Goal: Task Accomplishment & Management: Complete application form

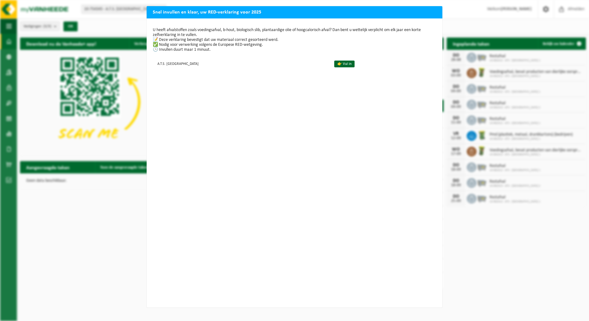
click at [492, 244] on div "Snel invullen en klaar, uw RED-verklaring voor 2025 U heeft afvalstoffen zoals …" at bounding box center [294, 160] width 589 height 321
click at [337, 63] on link "👉 Vul in" at bounding box center [344, 64] width 20 height 7
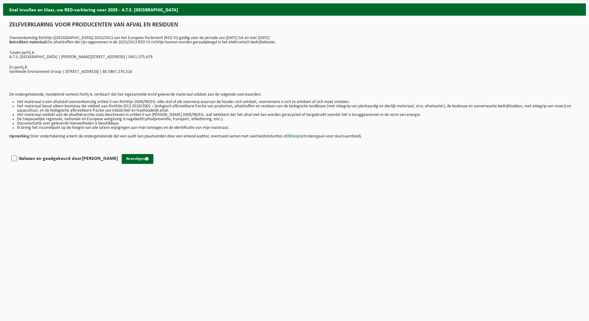
click at [73, 158] on label "Gelezen en goedgekeurd door MAARTEN JUWET" at bounding box center [64, 158] width 108 height 9
click at [118, 151] on input "Gelezen en goedgekeurd door MAARTEN JUWET" at bounding box center [118, 151] width 0 height 0
checkbox input "true"
click at [141, 158] on button "Bevestigen" at bounding box center [138, 159] width 32 height 10
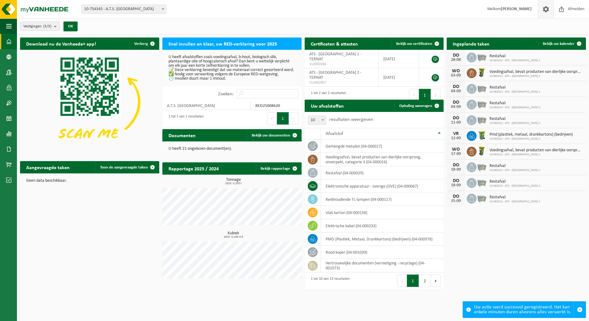
click at [548, 9] on span at bounding box center [545, 9] width 9 height 18
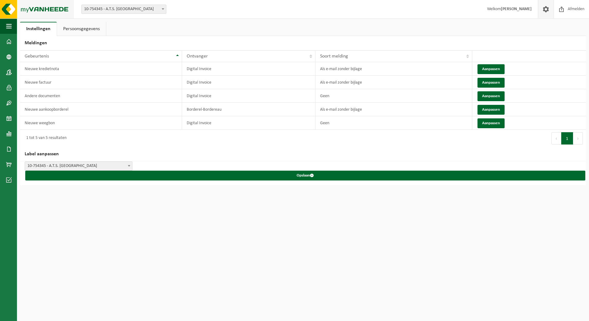
click at [32, 11] on img at bounding box center [37, 9] width 74 height 18
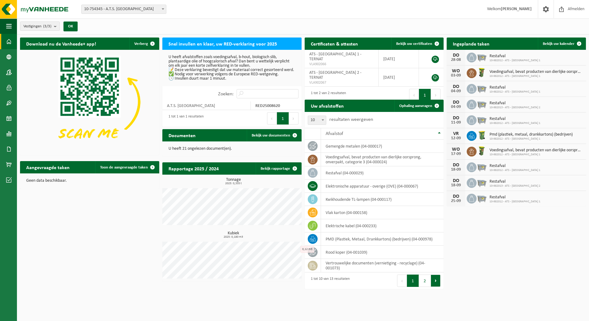
click at [433, 282] on button "Volgende" at bounding box center [436, 281] width 10 height 12
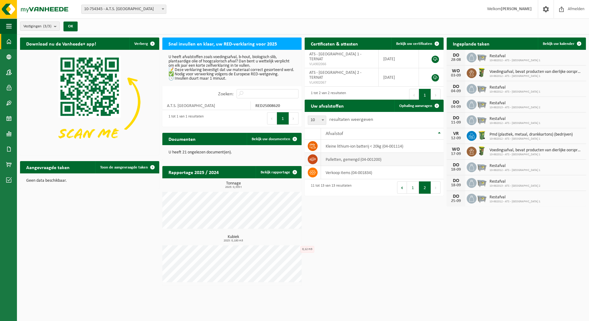
click at [353, 159] on td "palletten, gemengd (04-001200)" at bounding box center [382, 159] width 123 height 13
click at [420, 109] on link "Ophaling aanvragen" at bounding box center [418, 106] width 49 height 12
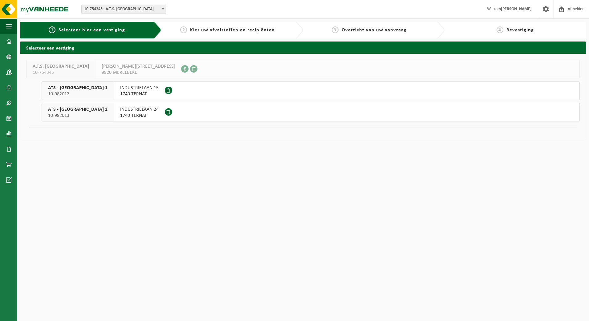
click at [124, 90] on span "INDUSTRIELAAN 15" at bounding box center [139, 88] width 38 height 6
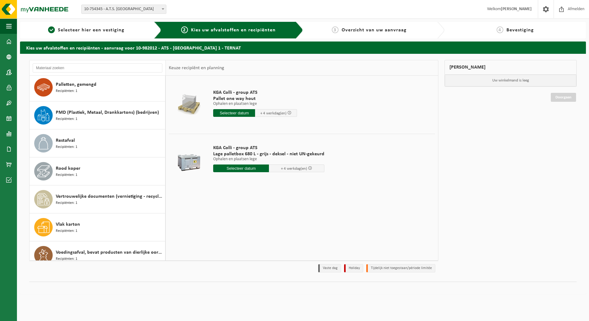
scroll to position [151, 0]
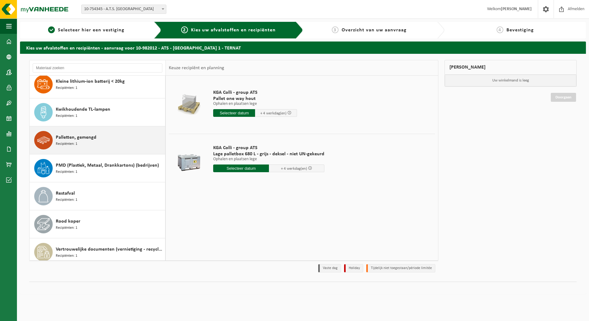
click at [84, 138] on span "Palletten, gemengd" at bounding box center [76, 137] width 41 height 7
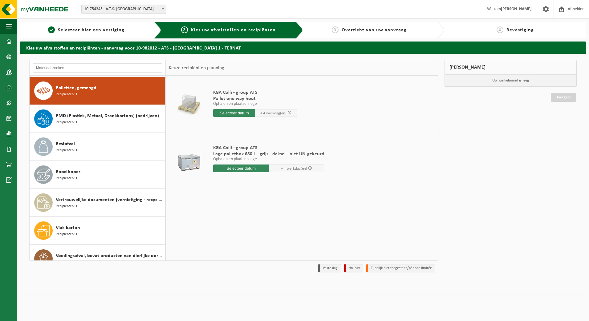
scroll to position [140, 0]
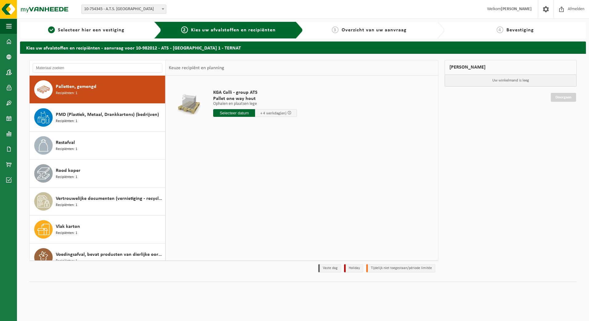
click at [235, 95] on span "KGA Colli - group ATS" at bounding box center [255, 93] width 84 height 6
click at [232, 113] on input "text" at bounding box center [234, 113] width 42 height 8
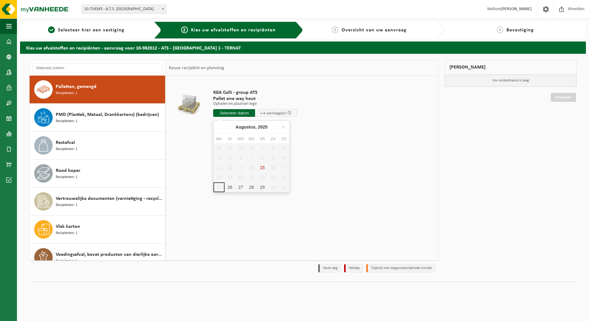
click at [172, 163] on div "KGA Colli - group ATS Pallet one way hout Ophalen en plaatsen lege Ophalen en p…" at bounding box center [302, 168] width 272 height 185
